Goal: Task Accomplishment & Management: Complete application form

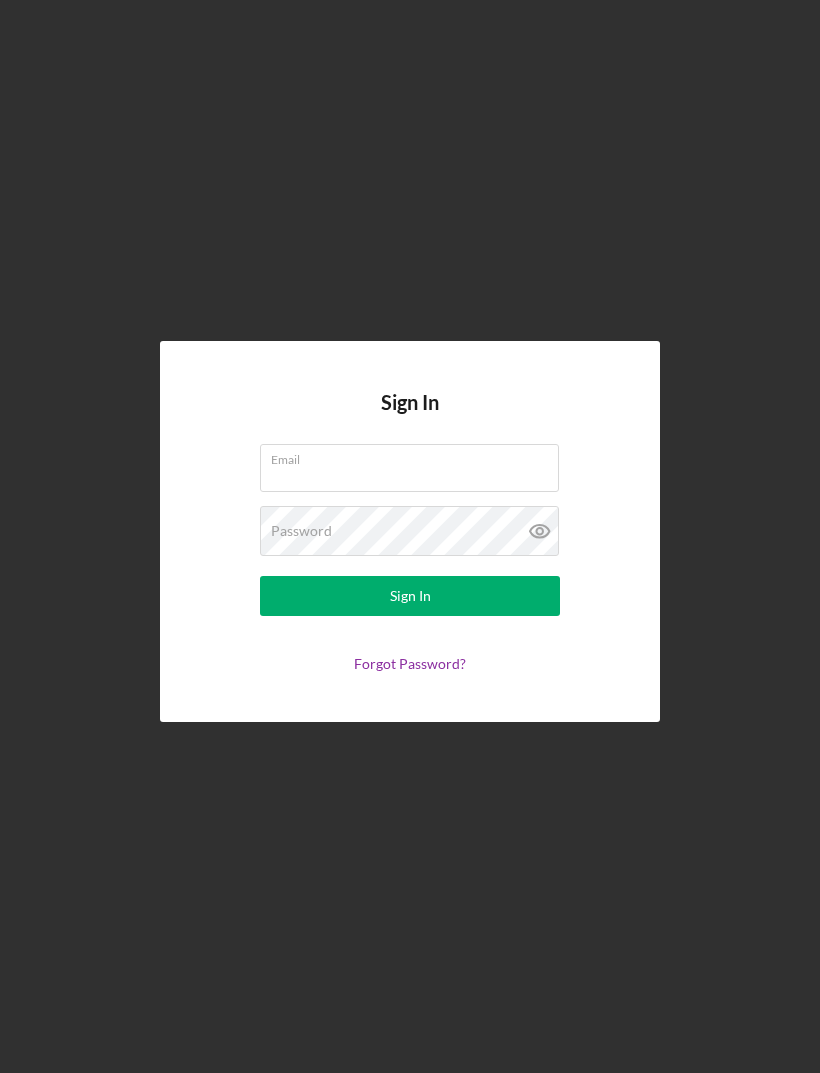
scroll to position [64, 0]
click at [475, 444] on input "Email" at bounding box center [409, 468] width 299 height 48
type input "[EMAIL_ADDRESS][DOMAIN_NAME]"
click at [410, 576] on button "Sign In" at bounding box center [410, 596] width 300 height 40
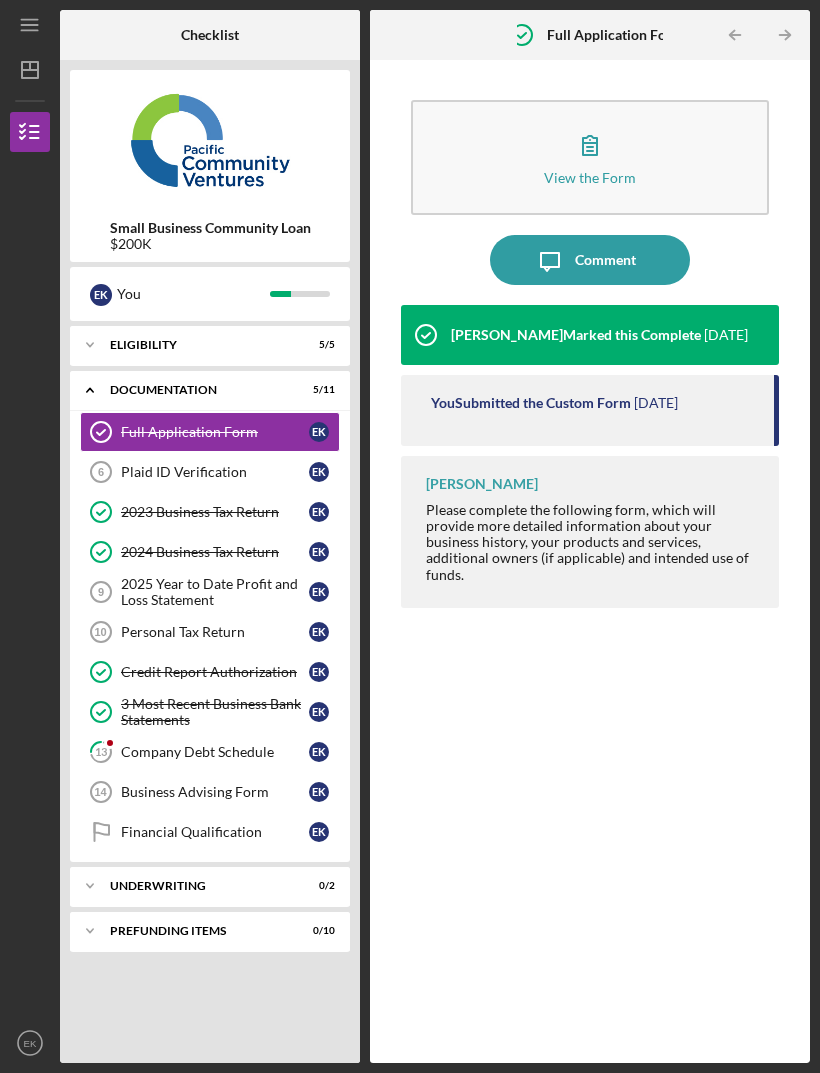
click at [231, 744] on div "Company Debt Schedule" at bounding box center [215, 752] width 188 height 16
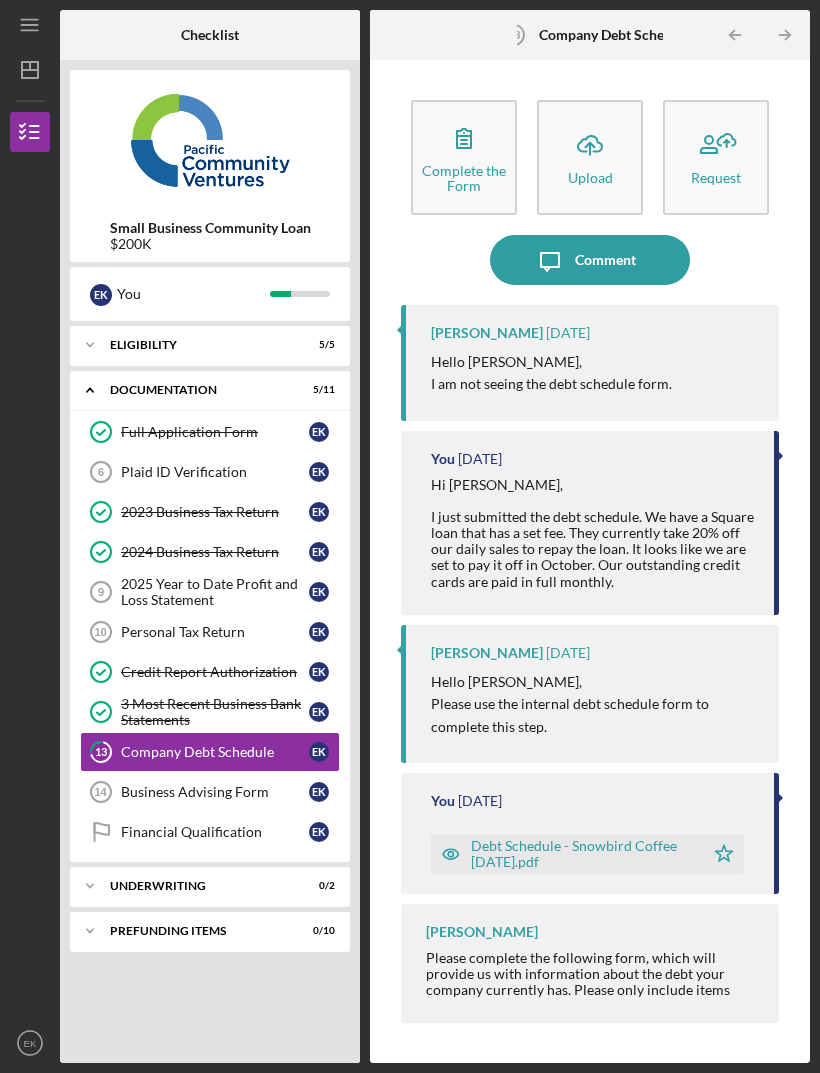
click at [448, 113] on icon "button" at bounding box center [464, 138] width 50 height 50
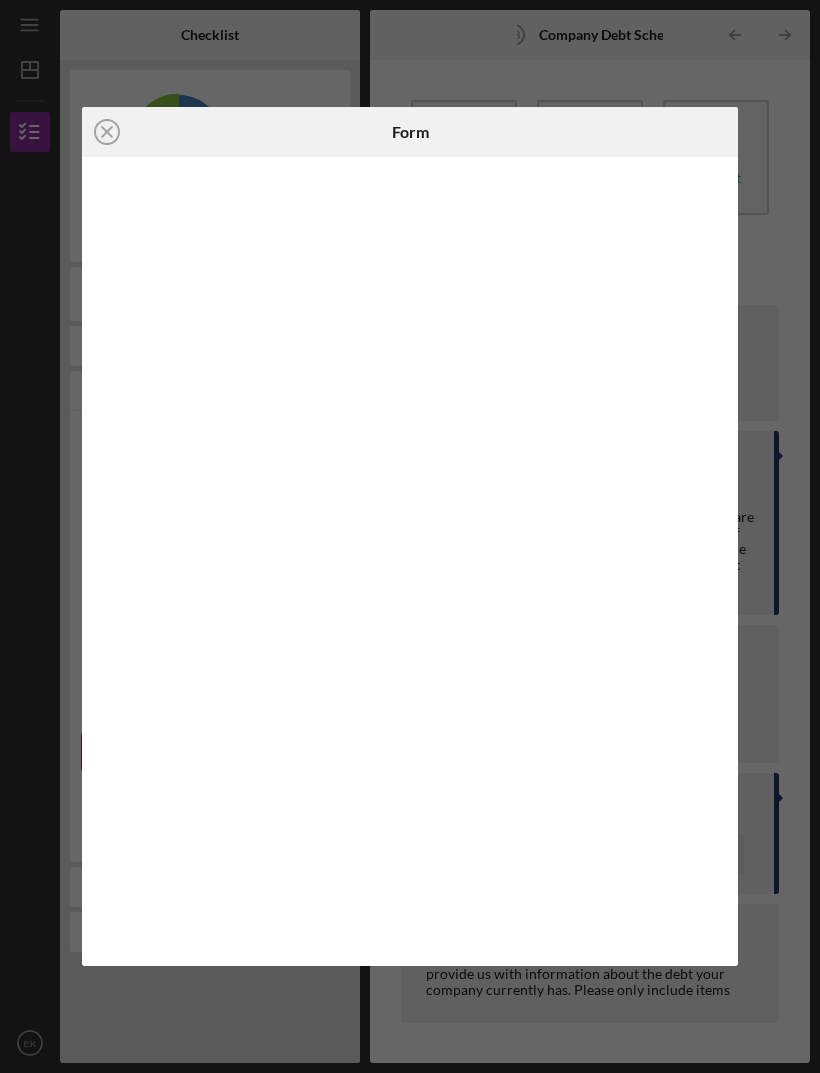
click at [387, 2] on div "Icon/Close Form" at bounding box center [410, 536] width 820 height 1073
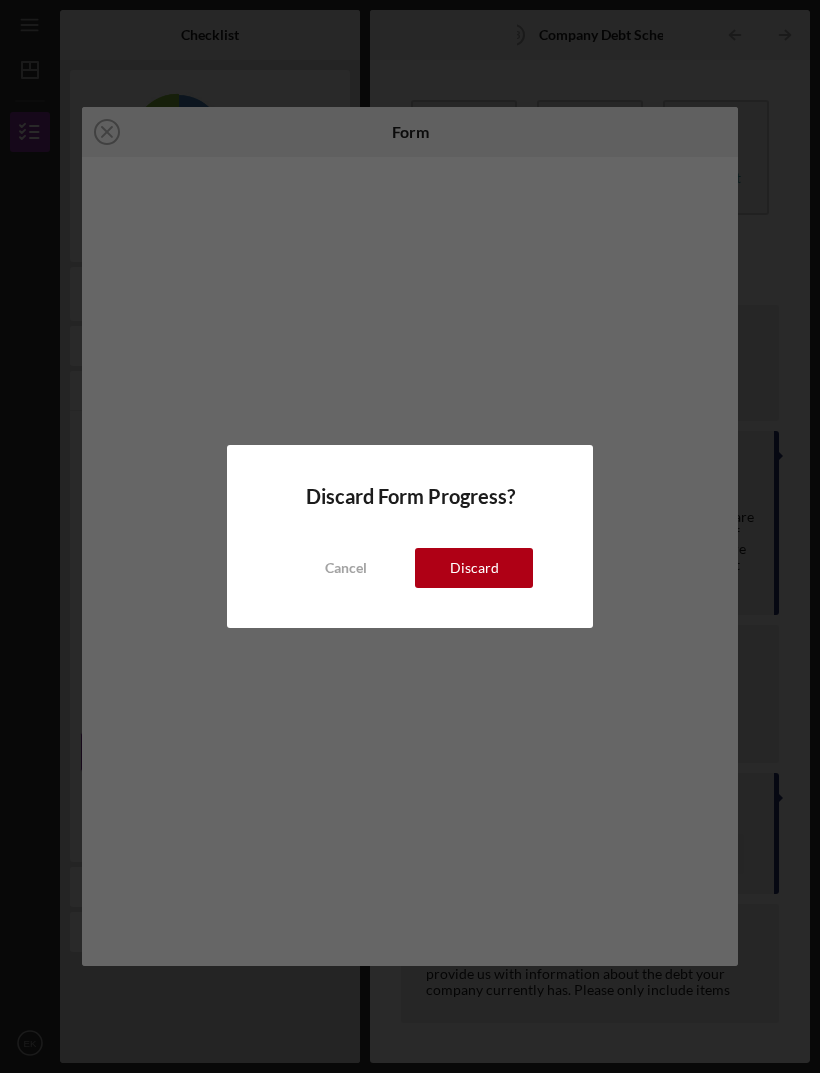
click at [334, 549] on div "Cancel" at bounding box center [346, 568] width 42 height 40
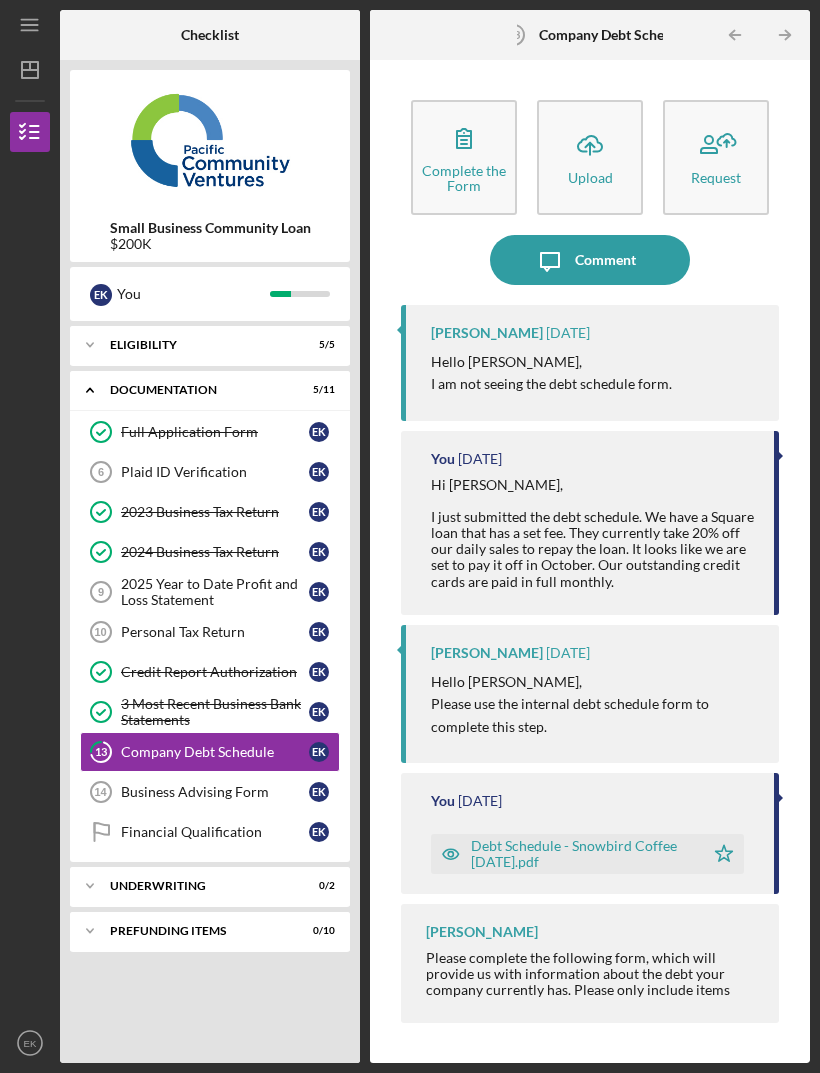
click at [145, 576] on div "2025 Year to Date Profit and Loss Statement" at bounding box center [215, 592] width 188 height 32
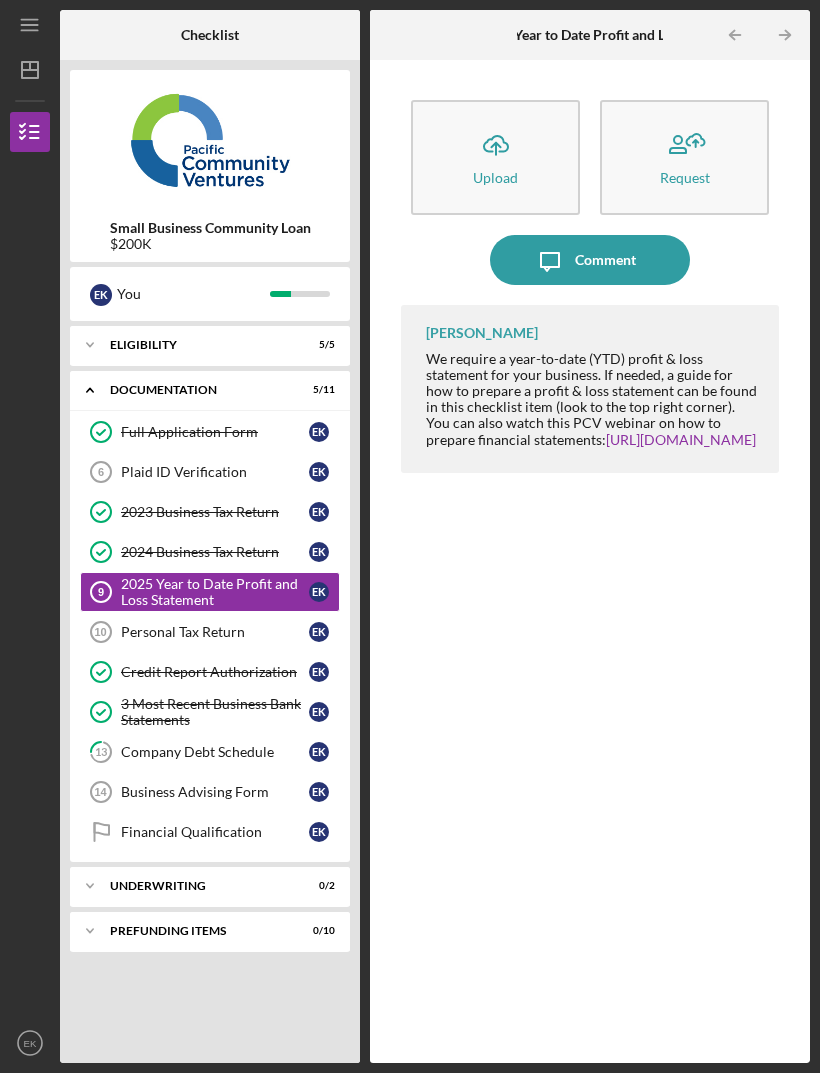
click at [467, 100] on button "Icon/Upload Upload" at bounding box center [495, 157] width 169 height 115
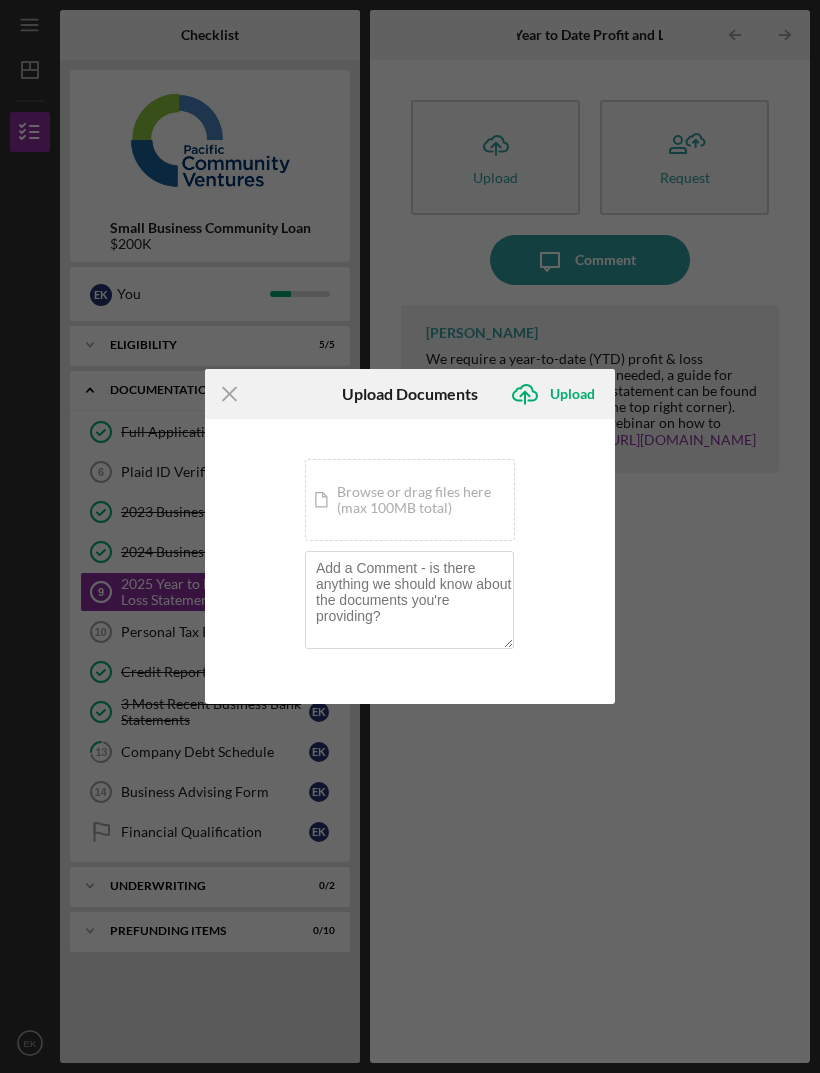
click at [376, 514] on div "Icon/Document Browse or drag files here (max 100MB total) Tap to choose files o…" at bounding box center [410, 500] width 210 height 82
